Goal: Check status: Check status

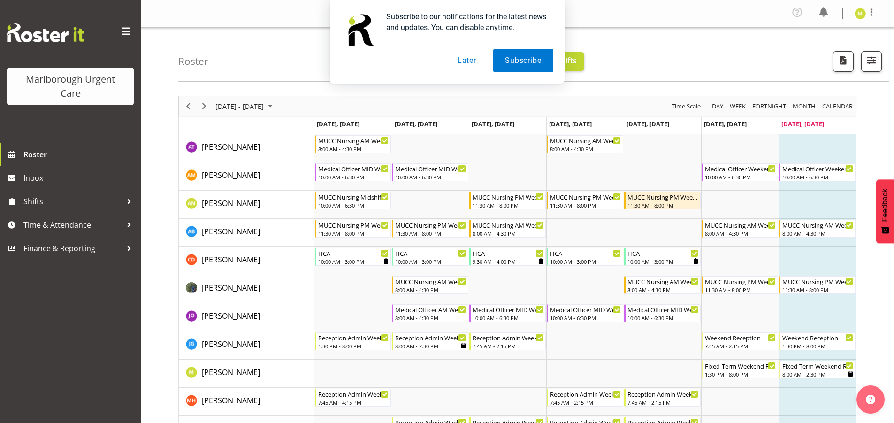
click at [471, 64] on button "Later" at bounding box center [467, 60] width 42 height 23
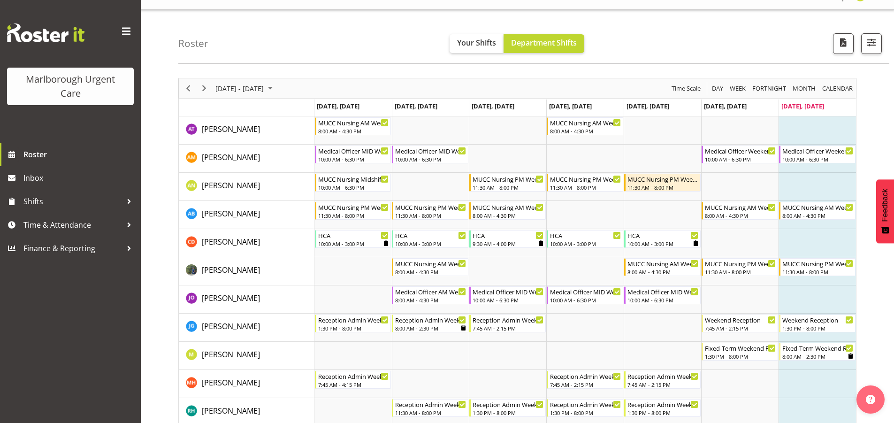
scroll to position [47, 0]
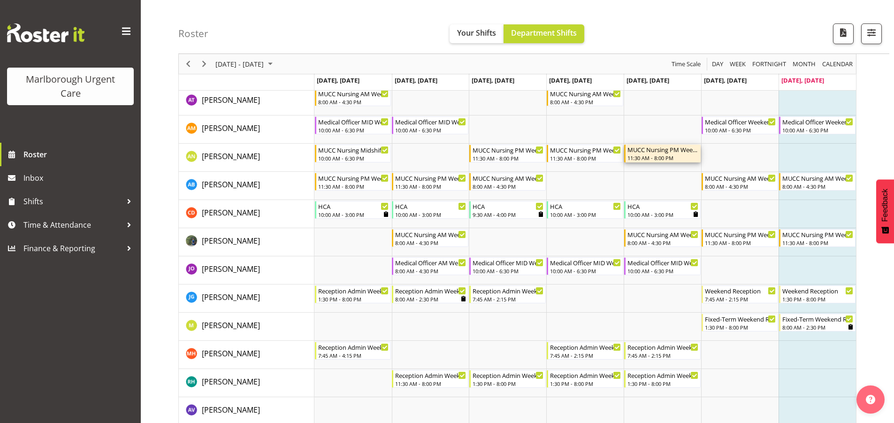
click at [680, 156] on div "11:30 AM - 8:00 PM" at bounding box center [663, 158] width 71 height 8
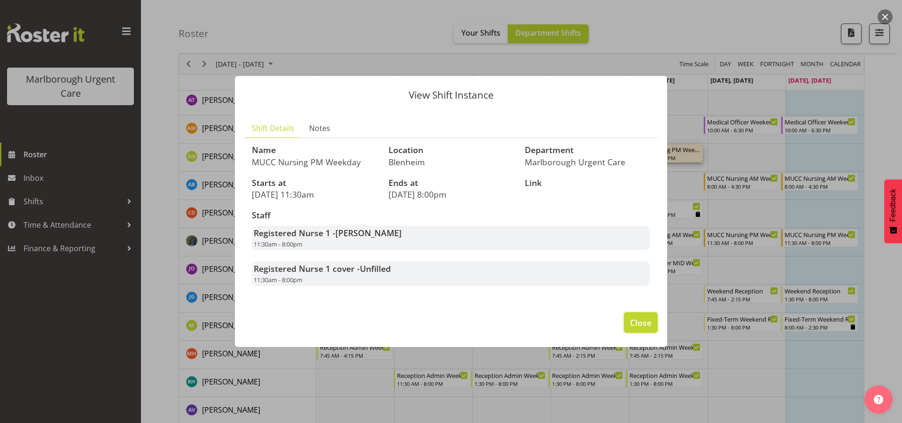
click at [637, 323] on span "Close" at bounding box center [641, 322] width 22 height 12
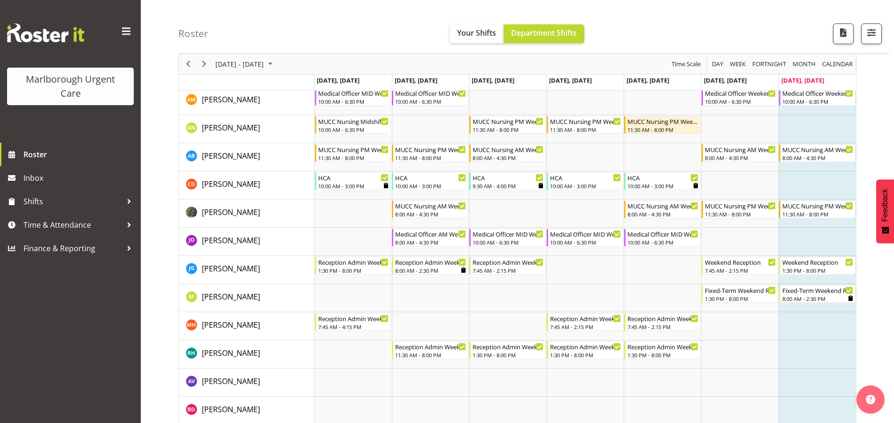
scroll to position [29, 0]
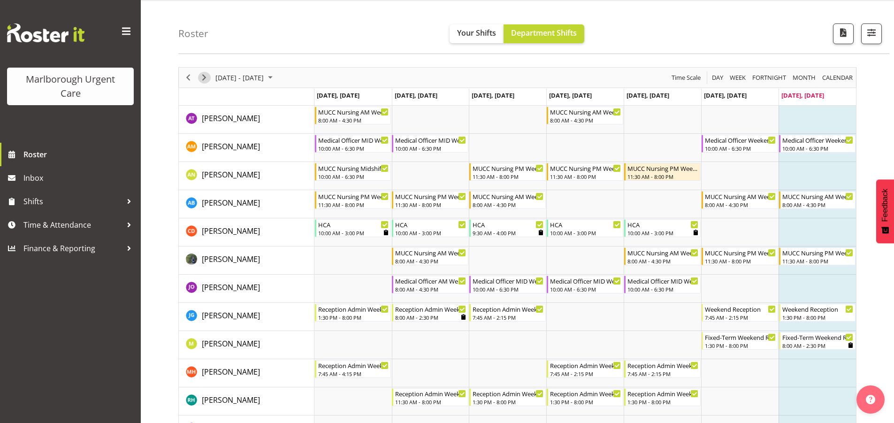
click at [205, 79] on span "Next" at bounding box center [204, 78] width 11 height 12
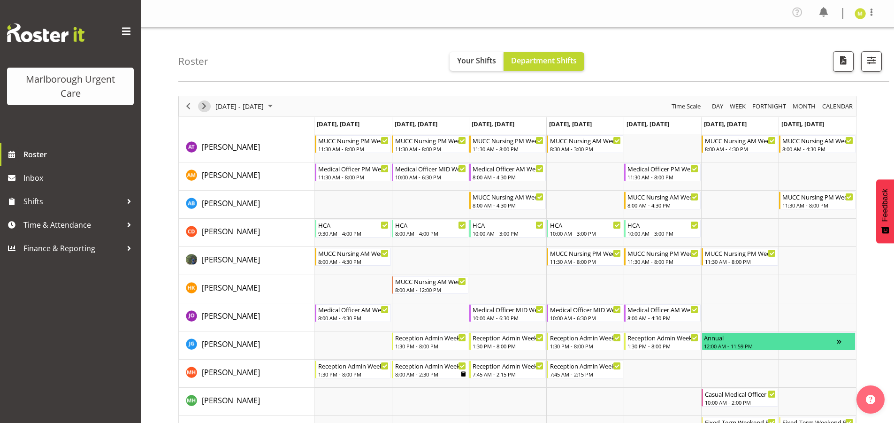
click at [205, 104] on span "Next" at bounding box center [204, 106] width 11 height 12
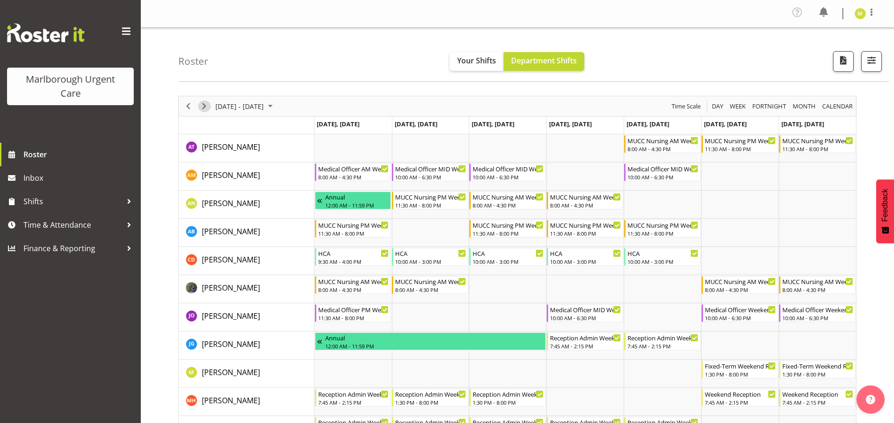
click at [201, 105] on span "Next" at bounding box center [204, 106] width 11 height 12
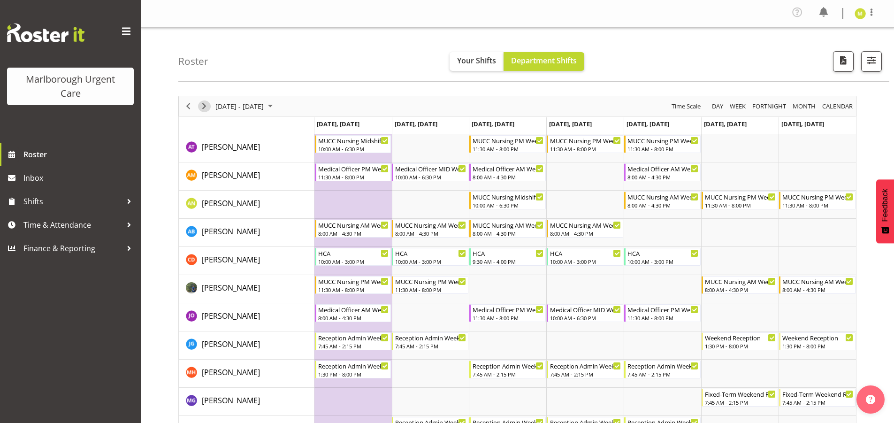
click at [204, 107] on span "Next" at bounding box center [204, 106] width 11 height 12
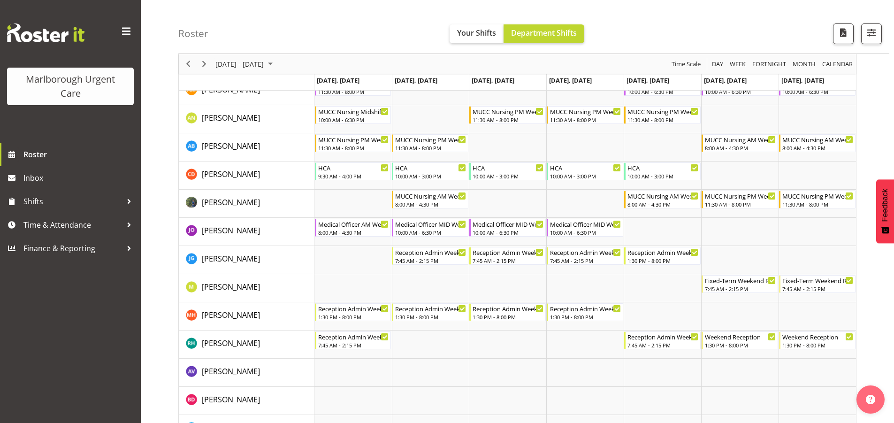
scroll to position [94, 0]
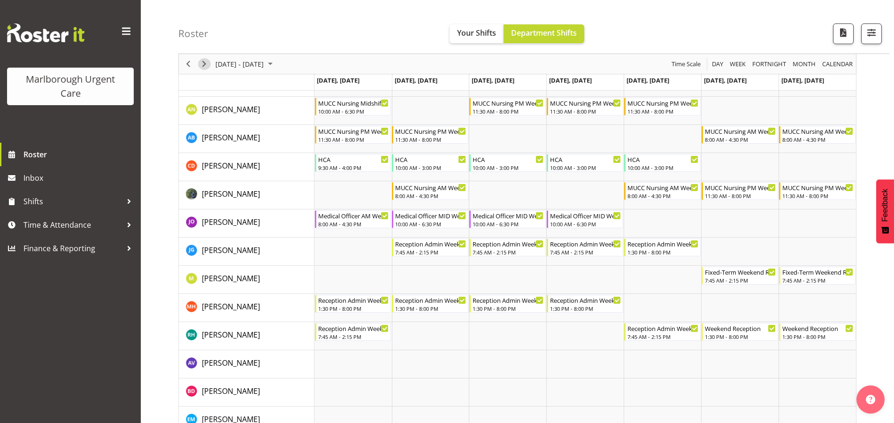
click at [207, 67] on span "Next" at bounding box center [204, 64] width 11 height 12
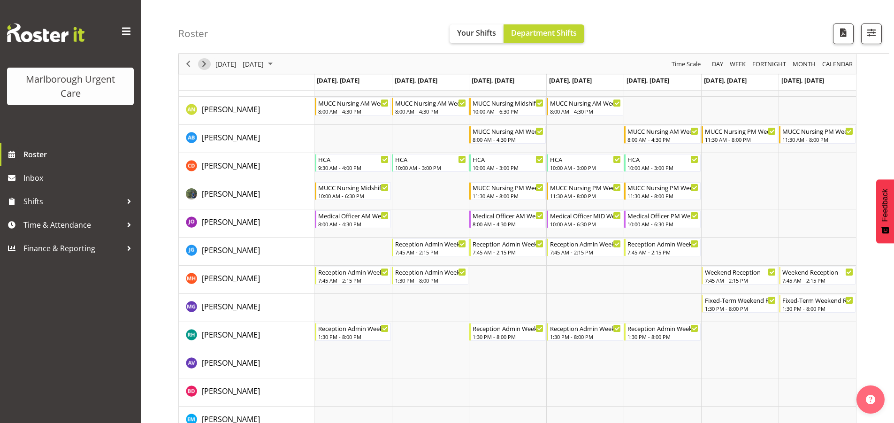
click at [205, 64] on span "Next" at bounding box center [204, 64] width 11 height 12
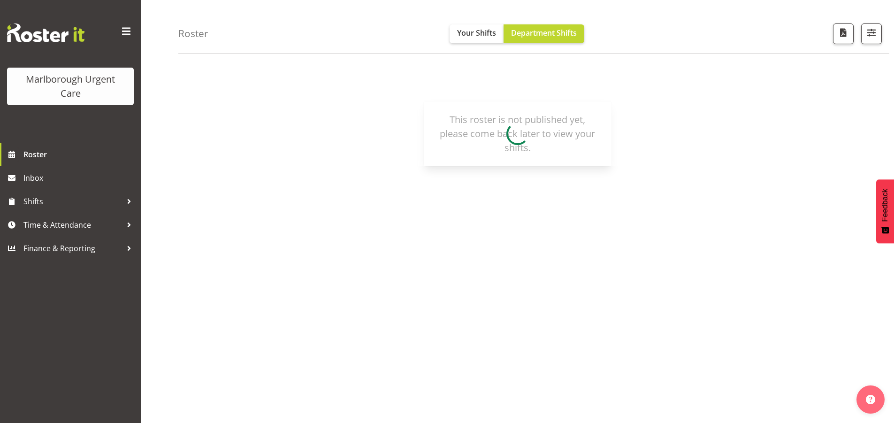
scroll to position [41, 0]
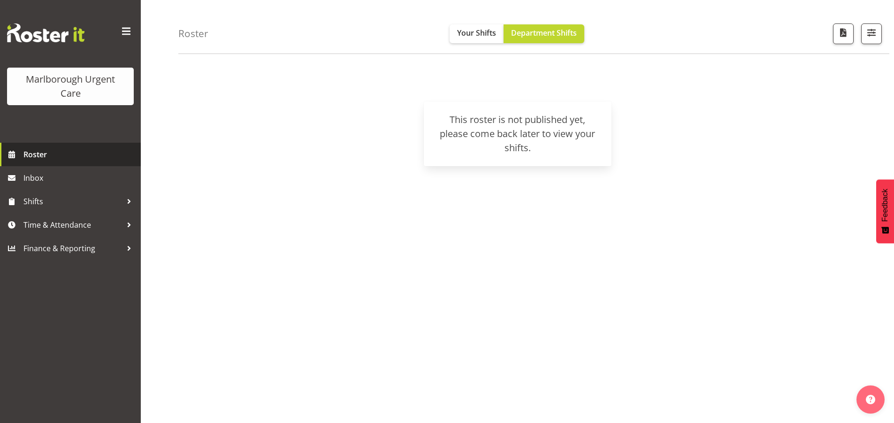
click at [57, 154] on span "Roster" at bounding box center [79, 154] width 113 height 14
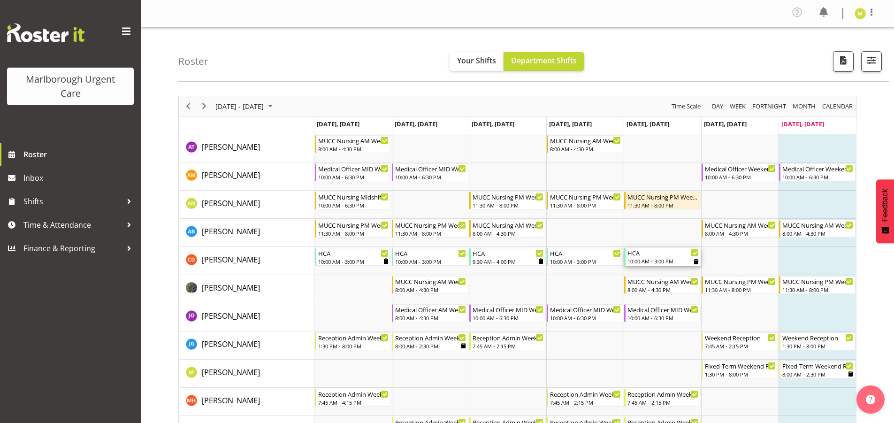
click at [695, 262] on icon "Timeline Week of September 7, 2025" at bounding box center [696, 262] width 4 height 6
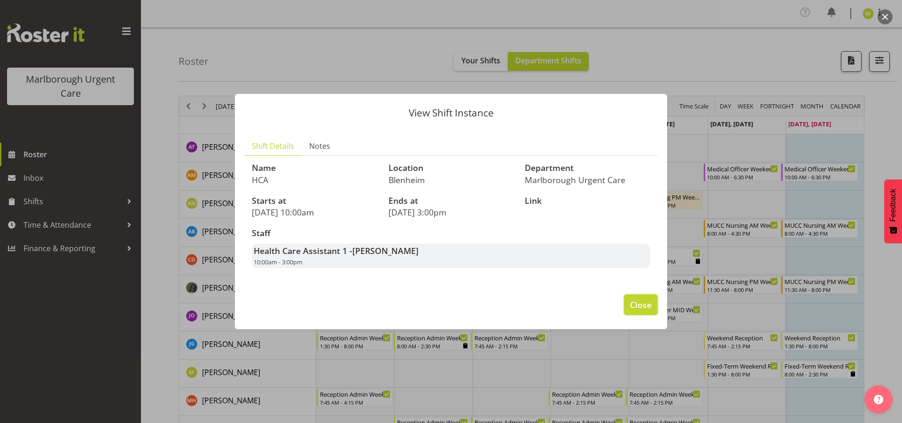
click at [641, 308] on span "Close" at bounding box center [641, 305] width 22 height 12
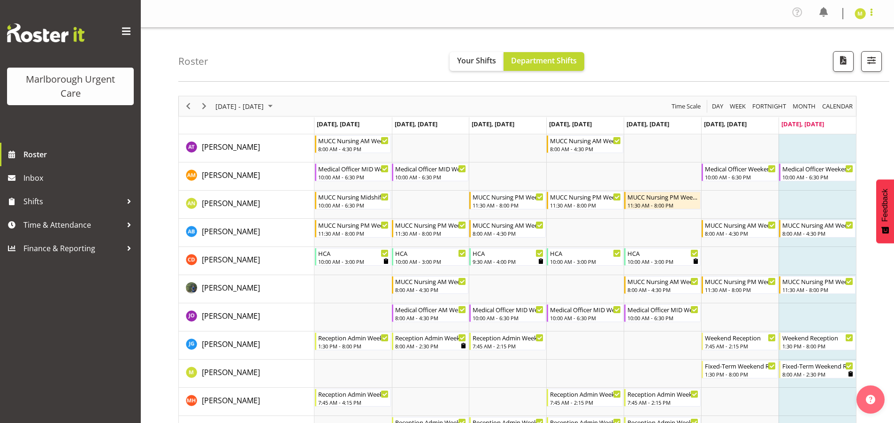
click at [871, 12] on span at bounding box center [871, 12] width 11 height 11
click at [839, 57] on link "Log Out" at bounding box center [832, 51] width 90 height 17
